Goal: Communication & Community: Connect with others

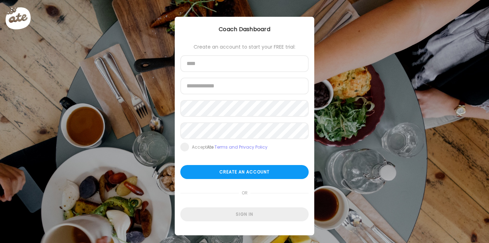
type input "**********"
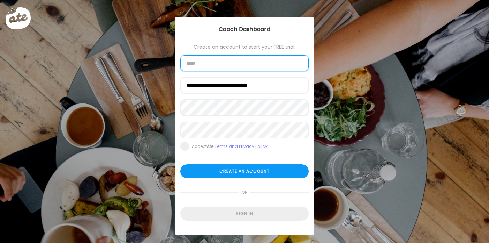
click at [230, 63] on input "text" at bounding box center [244, 63] width 128 height 16
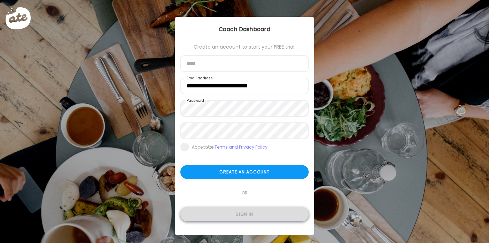
click at [250, 210] on div "Sign in" at bounding box center [244, 214] width 128 height 14
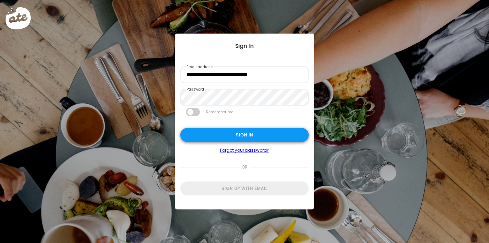
click at [253, 137] on div "Sign in" at bounding box center [244, 135] width 128 height 14
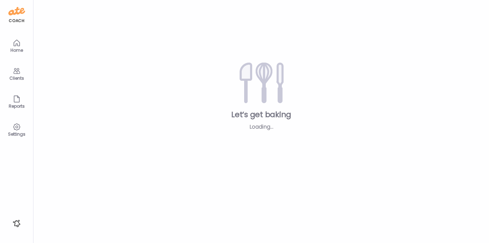
type input "********"
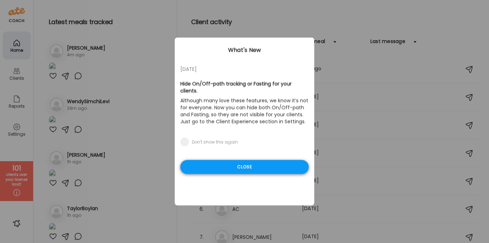
click at [237, 160] on div "Close" at bounding box center [244, 167] width 128 height 14
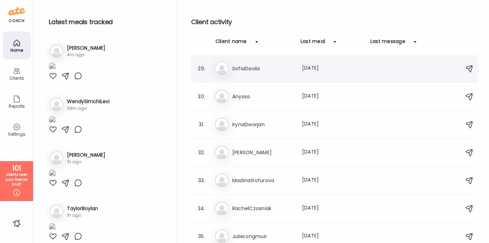
scroll to position [783, 0]
click at [256, 39] on div at bounding box center [257, 42] width 14 height 14
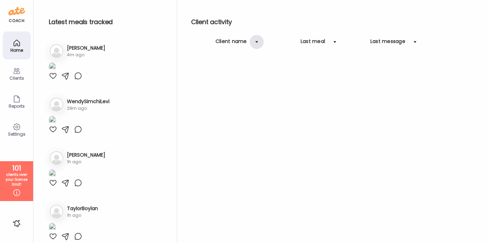
scroll to position [0, 0]
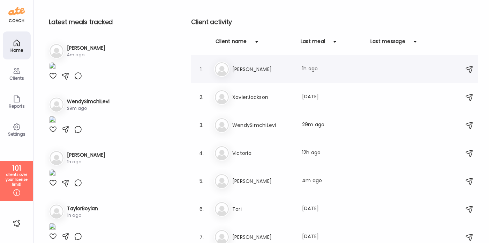
click at [241, 68] on h3 "[PERSON_NAME]" at bounding box center [262, 69] width 61 height 8
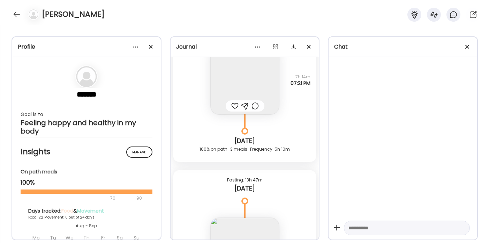
scroll to position [14948, 0]
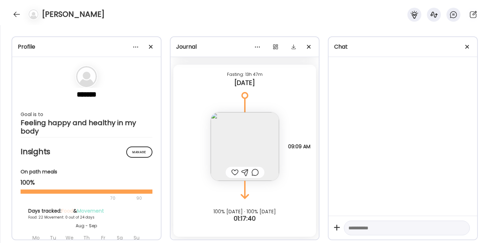
click at [255, 128] on img at bounding box center [245, 146] width 68 height 68
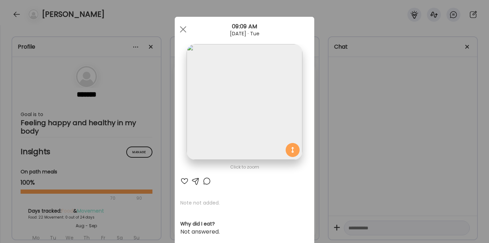
click at [255, 128] on img at bounding box center [245, 102] width 116 height 116
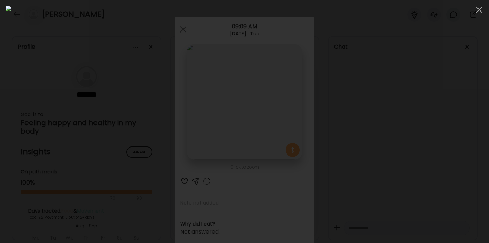
click at [390, 123] on div at bounding box center [245, 121] width 478 height 231
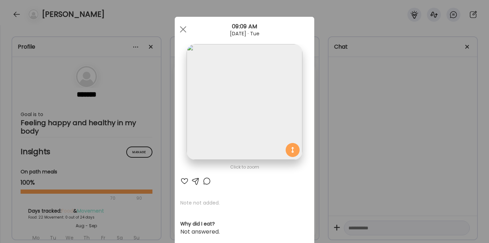
click at [390, 123] on div "Ate Coach Dashboard Wahoo! It’s official Take a moment to set up your Coach Pro…" at bounding box center [244, 121] width 489 height 243
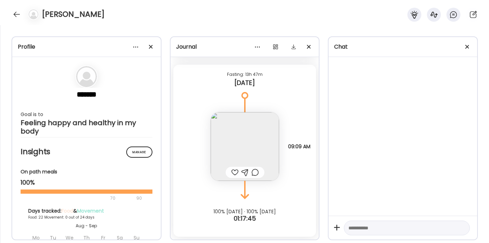
click at [259, 139] on img at bounding box center [245, 146] width 68 height 68
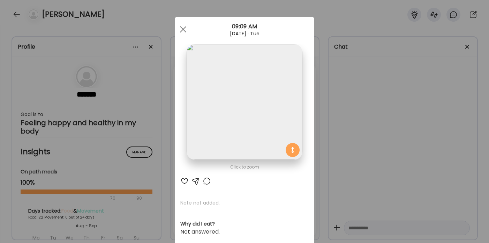
click at [259, 139] on img at bounding box center [245, 102] width 116 height 116
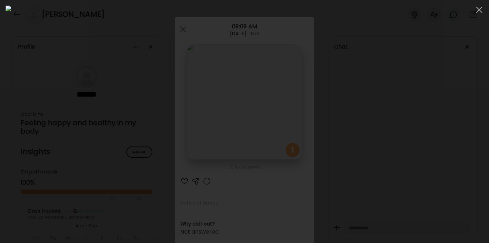
click at [386, 112] on div at bounding box center [245, 121] width 478 height 231
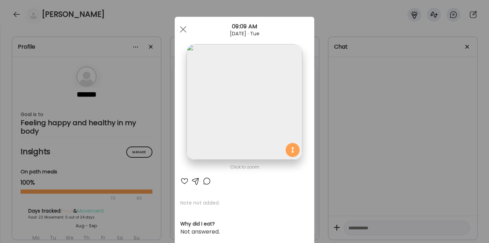
click at [386, 112] on div "Ate Coach Dashboard Wahoo! It’s official Take a moment to set up your Coach Pro…" at bounding box center [244, 121] width 489 height 243
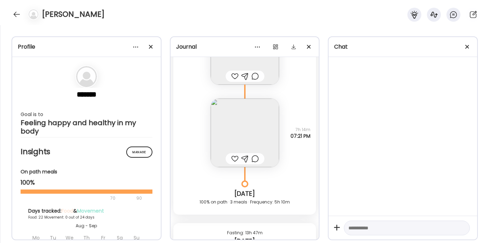
scroll to position [14782, 0]
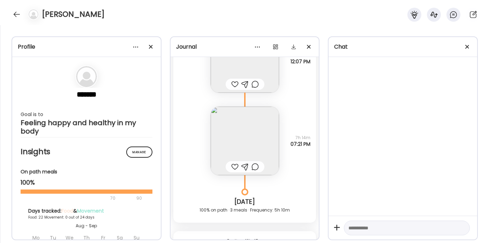
click at [258, 135] on img at bounding box center [245, 140] width 68 height 68
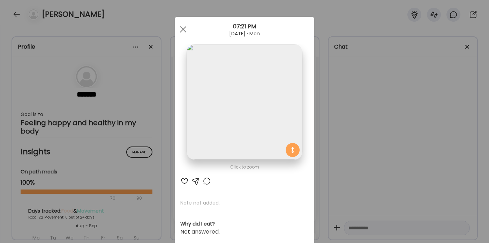
click at [258, 135] on img at bounding box center [245, 102] width 116 height 116
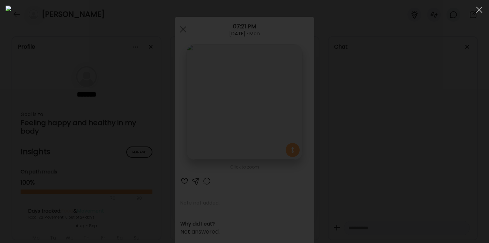
click at [266, 124] on img at bounding box center [245, 121] width 478 height 231
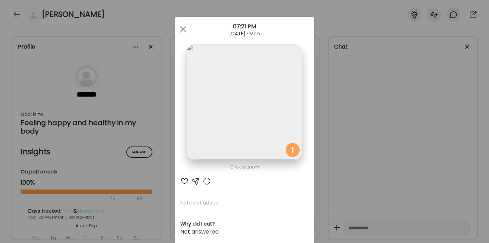
click at [266, 124] on img at bounding box center [245, 102] width 116 height 116
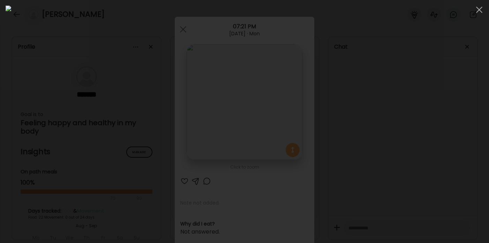
click at [411, 108] on div at bounding box center [245, 121] width 478 height 231
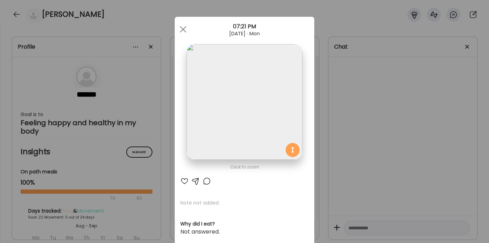
click at [263, 131] on img at bounding box center [245, 102] width 116 height 116
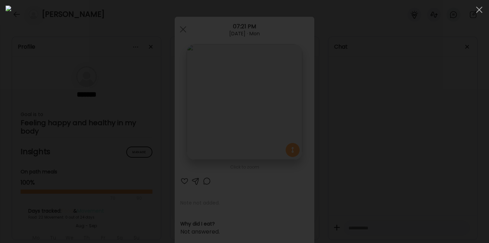
click at [387, 109] on div at bounding box center [245, 121] width 478 height 231
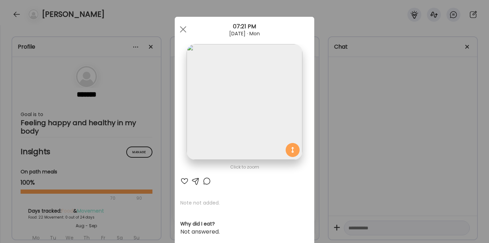
click at [243, 81] on img at bounding box center [245, 102] width 116 height 116
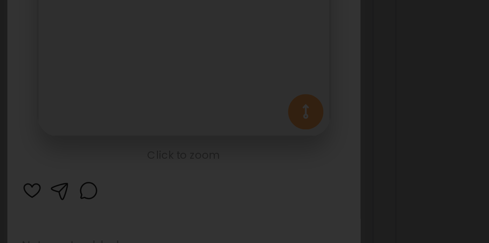
scroll to position [0, 0]
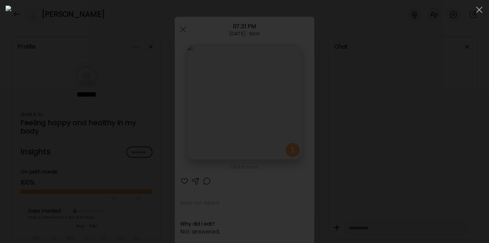
click at [387, 125] on div at bounding box center [245, 121] width 478 height 231
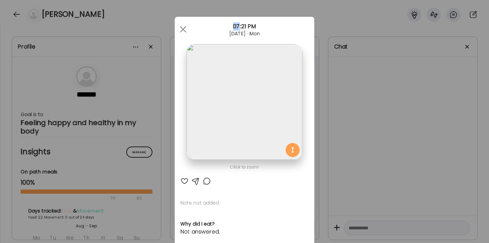
click at [388, 125] on div "Ate Coach Dashboard Wahoo! It’s official Take a moment to set up your Coach Pro…" at bounding box center [244, 121] width 489 height 243
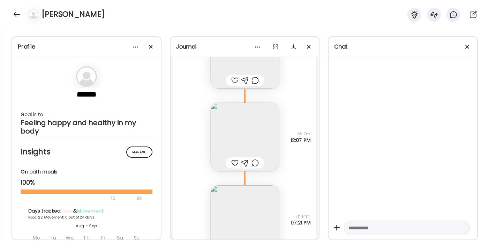
scroll to position [14703, 0]
click at [261, 134] on img at bounding box center [245, 137] width 68 height 68
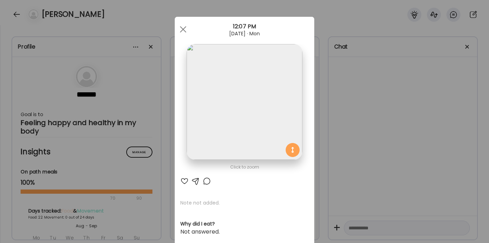
click at [261, 134] on img at bounding box center [245, 102] width 116 height 116
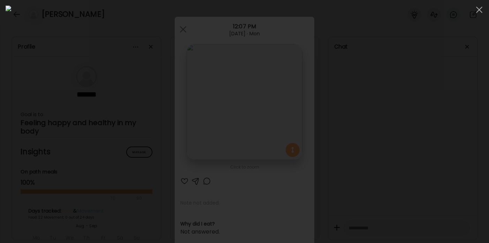
click at [261, 134] on img at bounding box center [245, 121] width 478 height 231
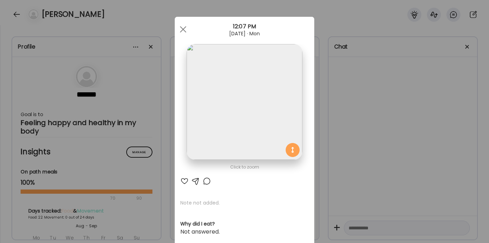
click at [261, 134] on img at bounding box center [245, 102] width 116 height 116
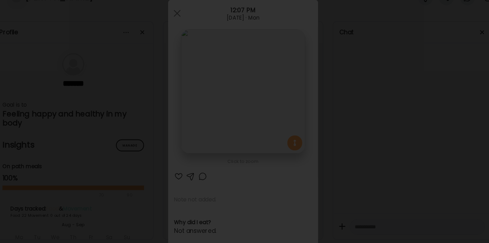
scroll to position [0, 0]
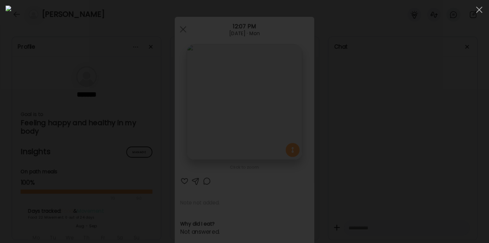
click at [418, 128] on div at bounding box center [245, 121] width 478 height 231
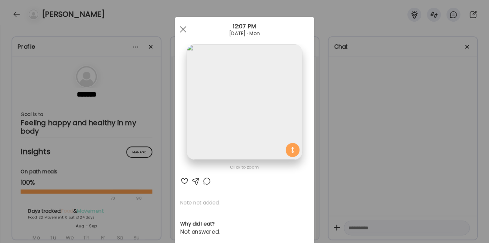
click at [418, 128] on div "Ate Coach Dashboard Wahoo! It’s official Take a moment to set up your Coach Pro…" at bounding box center [244, 121] width 489 height 243
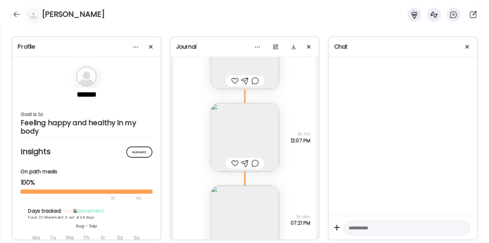
click at [263, 131] on img at bounding box center [245, 137] width 68 height 68
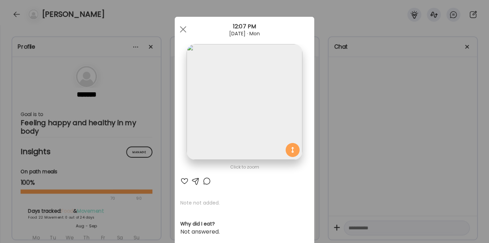
click at [263, 131] on img at bounding box center [245, 102] width 116 height 116
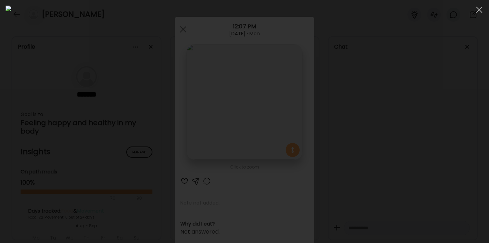
click at [415, 136] on div at bounding box center [245, 121] width 478 height 231
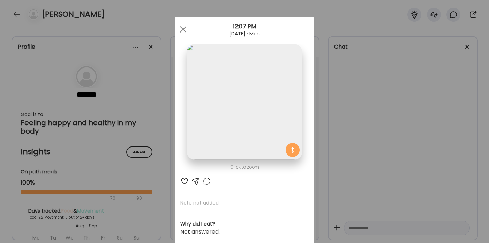
click at [415, 136] on div "Ate Coach Dashboard Wahoo! It’s official Take a moment to set up your Coach Pro…" at bounding box center [244, 121] width 489 height 243
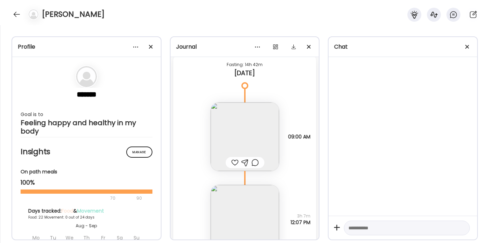
scroll to position [14620, 0]
click at [256, 133] on img at bounding box center [245, 138] width 68 height 68
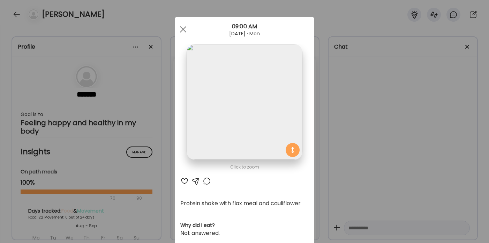
click at [363, 120] on div "Ate Coach Dashboard Wahoo! It’s official Take a moment to set up your Coach Pro…" at bounding box center [244, 121] width 489 height 243
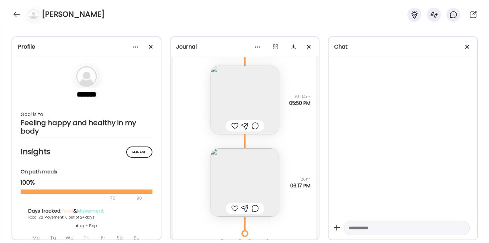
scroll to position [14360, 0]
click at [249, 179] on img at bounding box center [245, 183] width 68 height 68
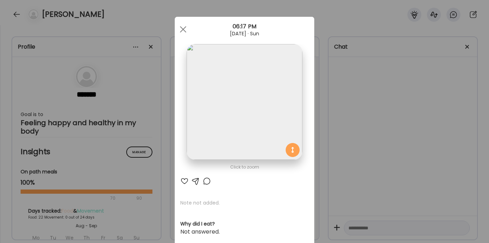
click at [250, 109] on img at bounding box center [245, 102] width 116 height 116
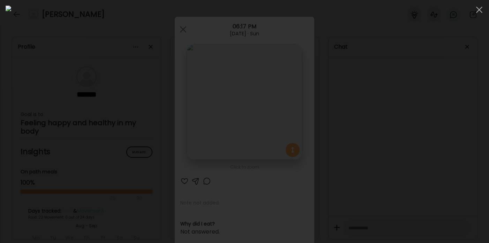
click at [395, 117] on div at bounding box center [245, 121] width 478 height 231
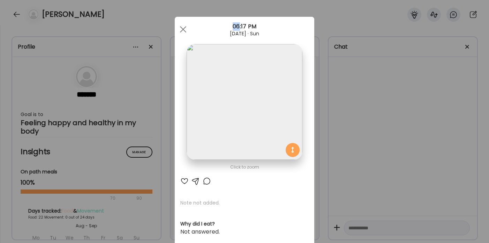
click at [395, 117] on div "Ate Coach Dashboard Wahoo! It’s official Take a moment to set up your Coach Pro…" at bounding box center [244, 121] width 489 height 243
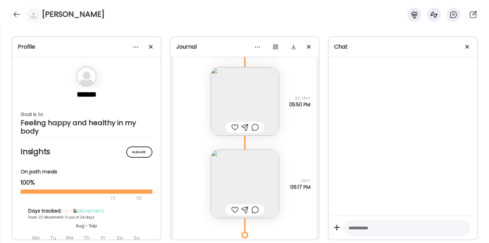
click at [253, 95] on img at bounding box center [245, 101] width 68 height 68
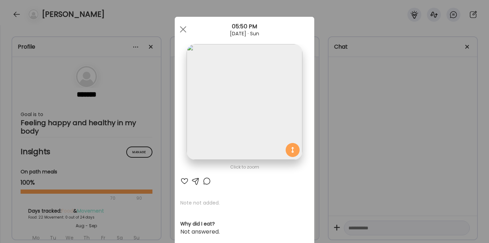
click at [253, 95] on img at bounding box center [245, 102] width 116 height 116
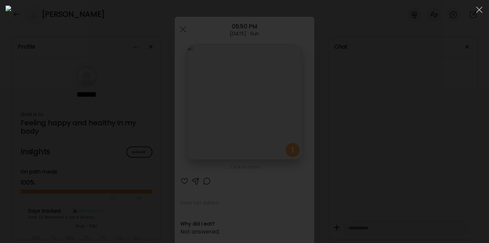
click at [400, 113] on div at bounding box center [245, 121] width 478 height 231
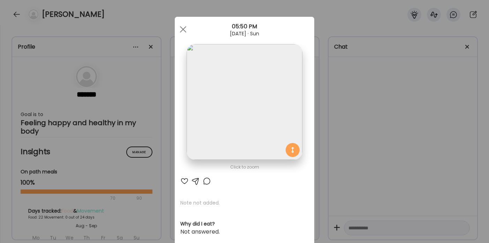
click at [400, 113] on div "Ate Coach Dashboard Wahoo! It’s official Take a moment to set up your Coach Pro…" at bounding box center [244, 121] width 489 height 243
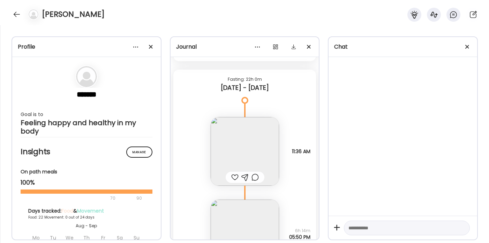
scroll to position [14227, 0]
click at [267, 148] on img at bounding box center [245, 151] width 68 height 68
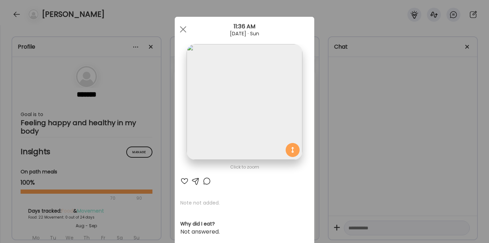
click at [255, 111] on img at bounding box center [245, 102] width 116 height 116
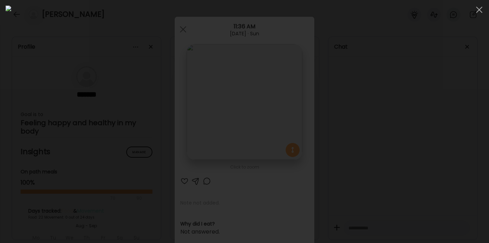
click at [408, 133] on div at bounding box center [245, 121] width 478 height 231
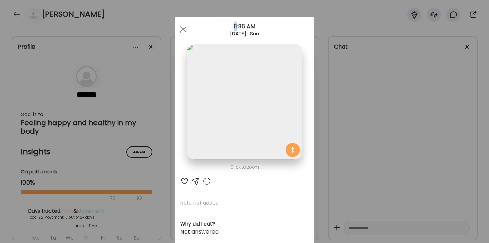
click at [408, 133] on div "Ate Coach Dashboard Wahoo! It’s official Take a moment to set up your Coach Pro…" at bounding box center [244, 121] width 489 height 243
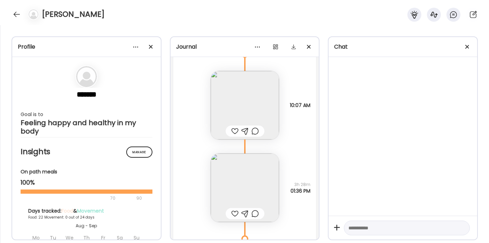
scroll to position [14008, 0]
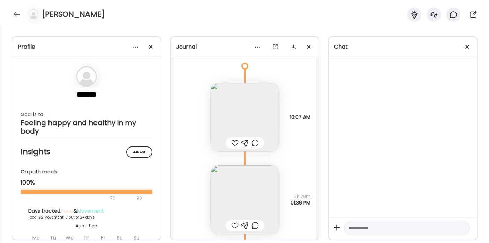
click at [256, 122] on img at bounding box center [245, 117] width 68 height 68
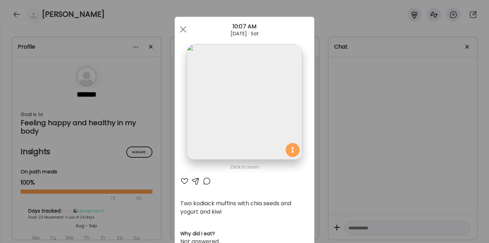
click at [256, 122] on img at bounding box center [245, 102] width 116 height 116
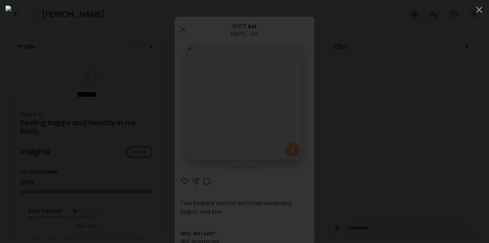
click at [403, 125] on div at bounding box center [245, 121] width 478 height 231
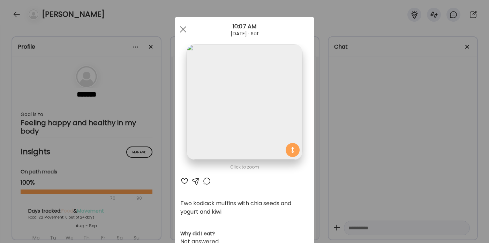
click at [256, 100] on img at bounding box center [245, 102] width 116 height 116
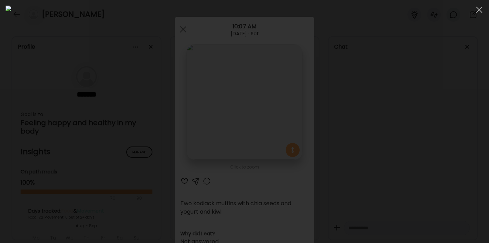
click at [407, 108] on div at bounding box center [245, 121] width 478 height 231
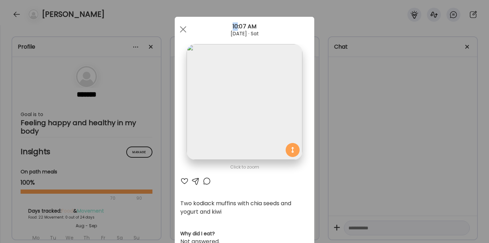
click at [407, 108] on div "Ate Coach Dashboard Wahoo! It’s official Take a moment to set up your Coach Pro…" at bounding box center [244, 121] width 489 height 243
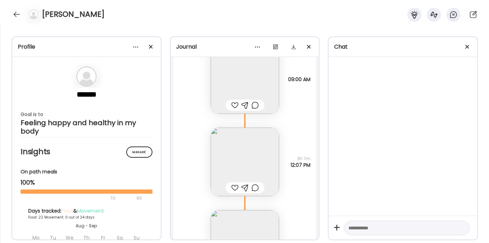
scroll to position [14692, 0]
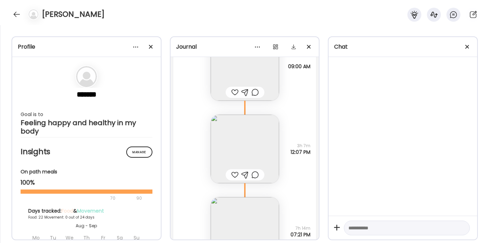
click at [254, 155] on img at bounding box center [245, 148] width 68 height 68
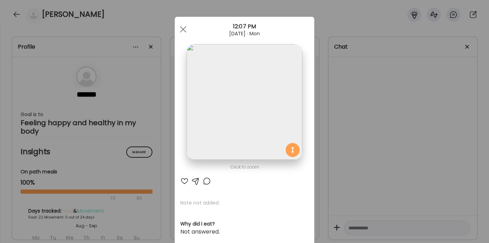
click at [253, 138] on img at bounding box center [245, 102] width 116 height 116
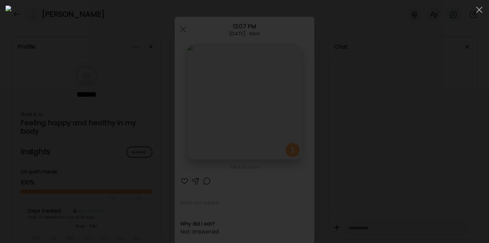
scroll to position [0, 0]
click at [440, 118] on div at bounding box center [245, 121] width 478 height 231
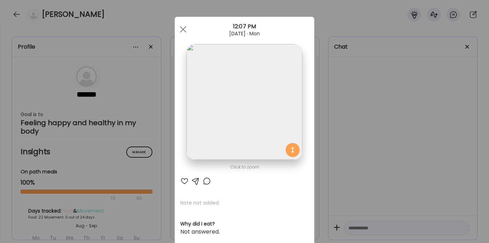
click at [436, 119] on div "Ate Coach Dashboard Wahoo! It’s official Take a moment to set up your Coach Pro…" at bounding box center [244, 121] width 489 height 243
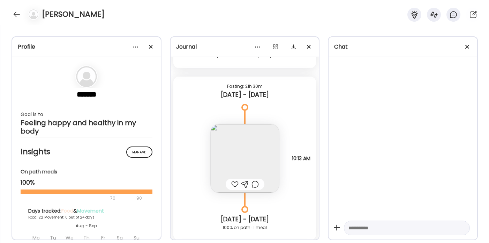
scroll to position [13792, 0]
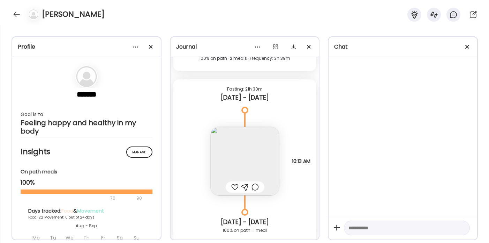
click at [242, 159] on img at bounding box center [245, 161] width 68 height 68
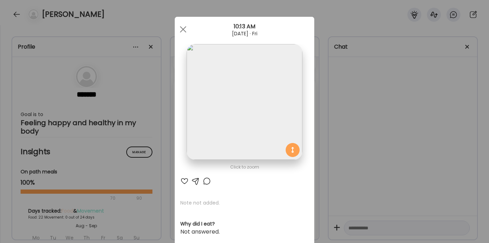
click at [374, 116] on div "Ate Coach Dashboard Wahoo! It’s official Take a moment to set up your Coach Pro…" at bounding box center [244, 121] width 489 height 243
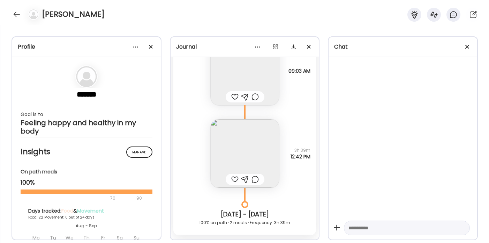
scroll to position [13626, 0]
click at [266, 161] on img at bounding box center [245, 155] width 68 height 68
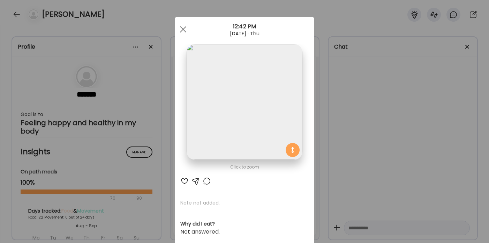
click at [259, 127] on img at bounding box center [245, 102] width 116 height 116
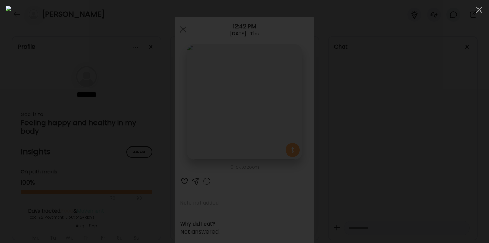
click at [432, 107] on div at bounding box center [245, 121] width 478 height 231
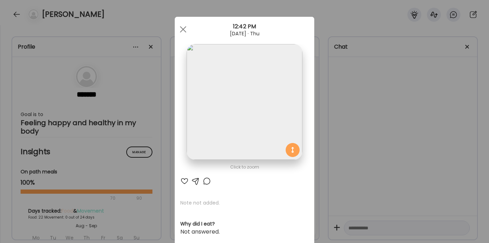
click at [399, 112] on div "Ate Coach Dashboard Wahoo! It’s official Take a moment to set up your Coach Pro…" at bounding box center [244, 121] width 489 height 243
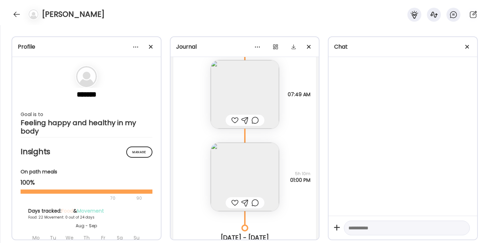
scroll to position [13351, 0]
click at [254, 196] on div at bounding box center [245, 201] width 39 height 11
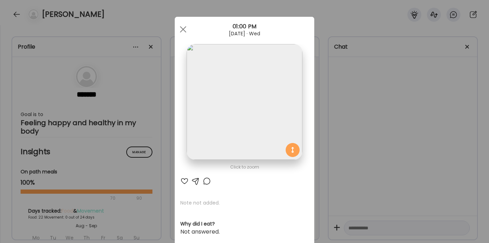
click at [258, 131] on img at bounding box center [245, 102] width 116 height 116
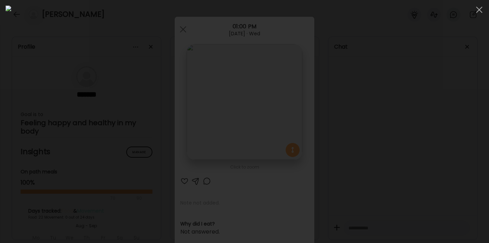
click at [381, 75] on div at bounding box center [245, 121] width 478 height 231
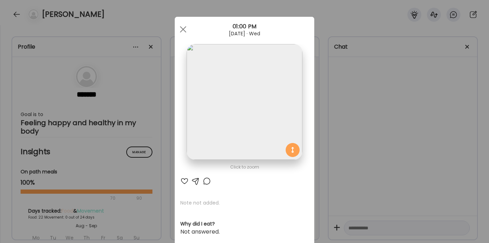
click at [396, 126] on div "Ate Coach Dashboard Wahoo! It’s official Take a moment to set up your Coach Pro…" at bounding box center [244, 121] width 489 height 243
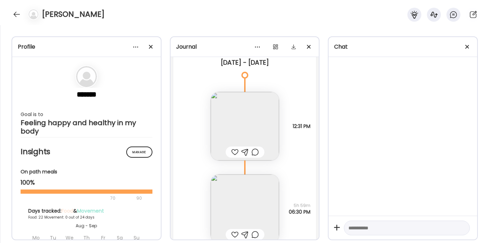
scroll to position [13064, 0]
click at [251, 122] on img at bounding box center [245, 126] width 68 height 68
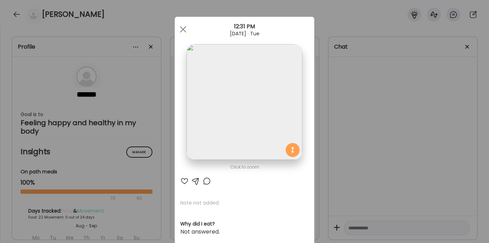
click at [261, 107] on img at bounding box center [245, 102] width 116 height 116
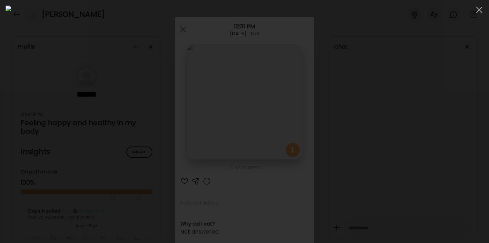
click at [398, 133] on div at bounding box center [245, 121] width 478 height 231
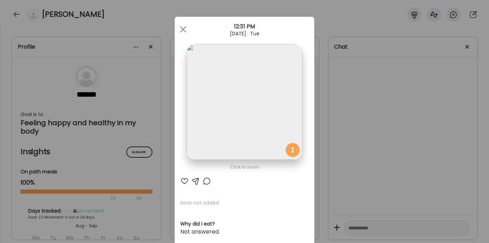
click at [398, 131] on div "Ate Coach Dashboard Wahoo! It’s official Take a moment to set up your Coach Pro…" at bounding box center [244, 121] width 489 height 243
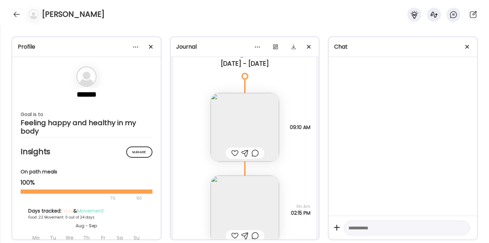
scroll to position [12647, 0]
